Goal: Navigation & Orientation: Find specific page/section

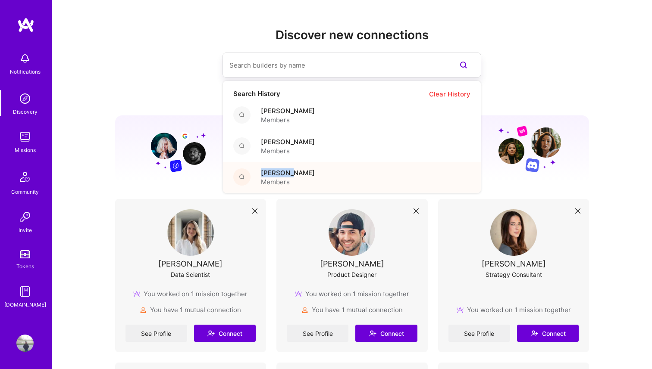
click at [288, 169] on span "[PERSON_NAME]" at bounding box center [288, 173] width 54 height 9
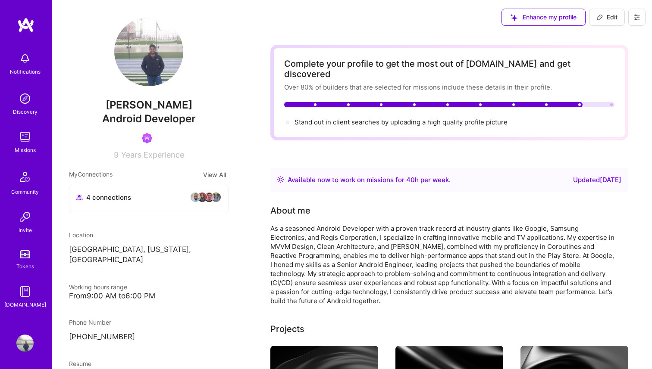
click at [28, 254] on img at bounding box center [25, 254] width 10 height 8
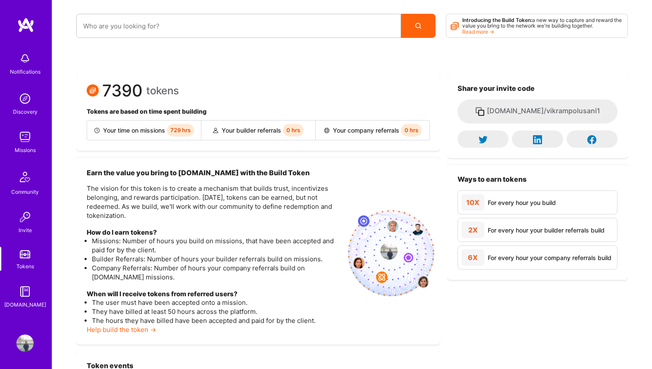
click at [28, 140] on img at bounding box center [24, 136] width 17 height 17
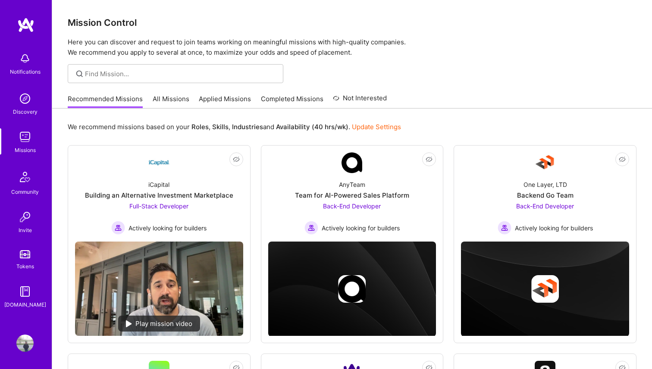
click at [176, 91] on div "Recommended Missions All Missions Applied Missions Completed Missions Not Inter…" at bounding box center [227, 99] width 319 height 19
click at [160, 92] on div "Recommended Missions All Missions Applied Missions Completed Missions Not Inter…" at bounding box center [227, 99] width 319 height 19
click at [163, 104] on link "All Missions" at bounding box center [171, 101] width 37 height 14
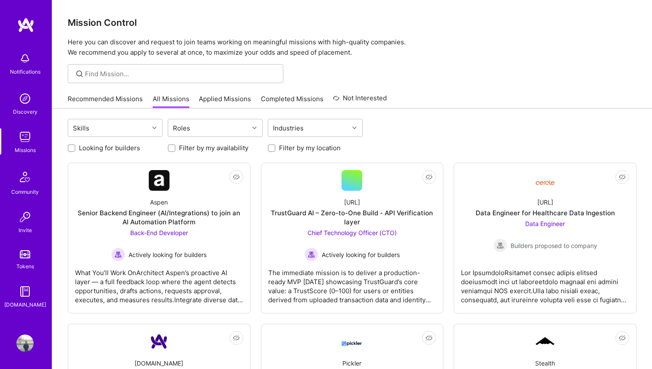
click at [233, 95] on link "Applied Missions" at bounding box center [225, 101] width 52 height 14
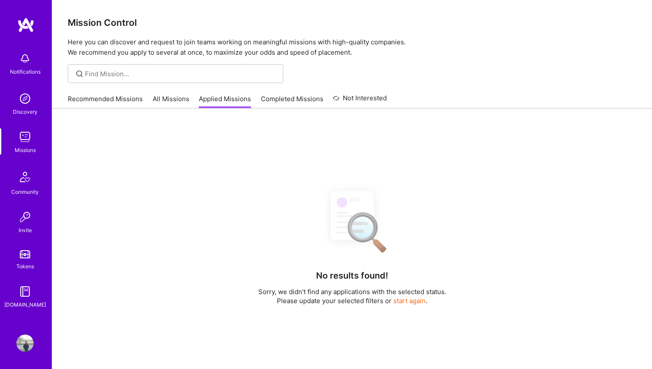
click at [291, 97] on link "Completed Missions" at bounding box center [292, 101] width 63 height 14
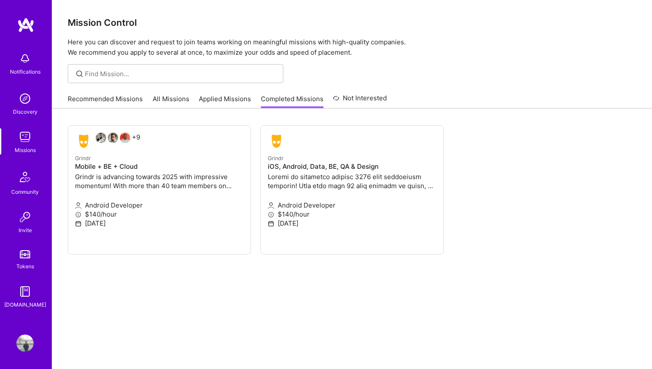
click at [350, 97] on link "Not Interested" at bounding box center [360, 101] width 54 height 16
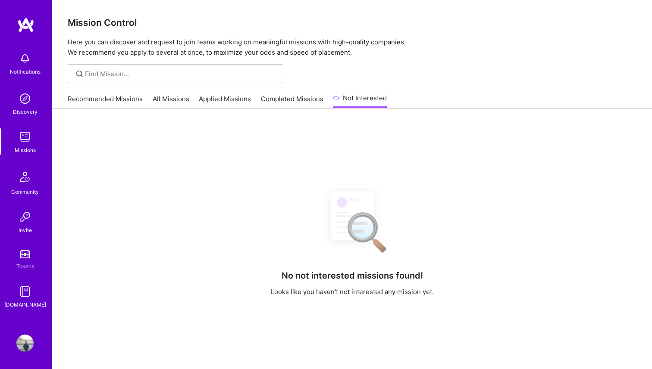
click at [15, 68] on div "Notifications" at bounding box center [25, 71] width 31 height 9
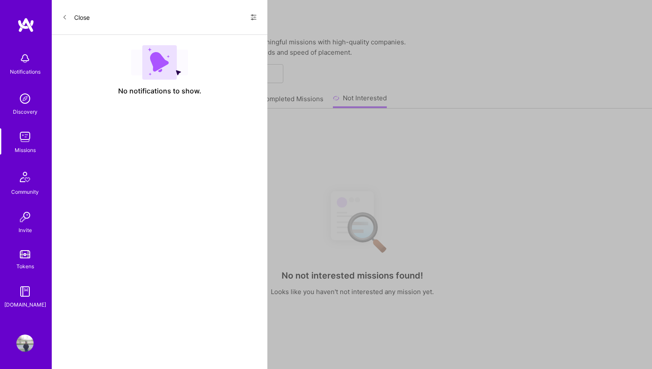
click at [74, 18] on button "Close" at bounding box center [76, 17] width 28 height 14
